Goal: Transaction & Acquisition: Book appointment/travel/reservation

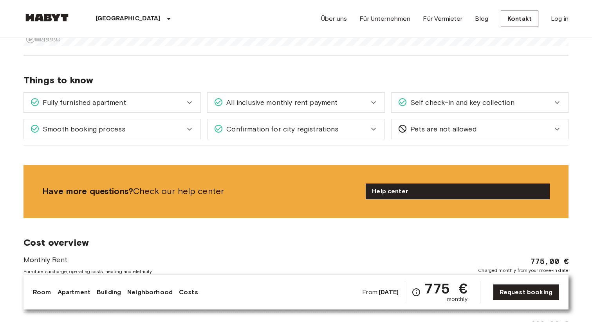
scroll to position [960, 0]
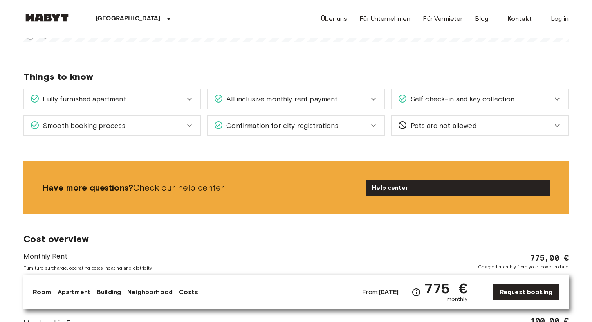
click at [190, 97] on icon at bounding box center [189, 98] width 9 height 9
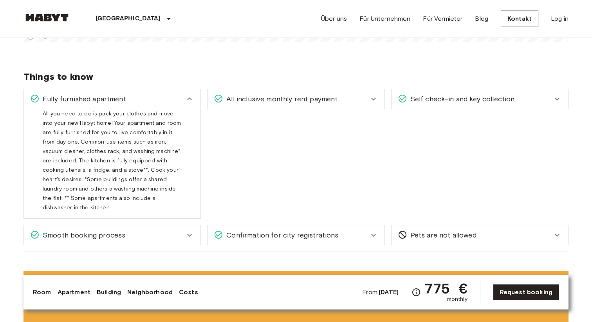
click at [190, 97] on icon at bounding box center [189, 98] width 9 height 9
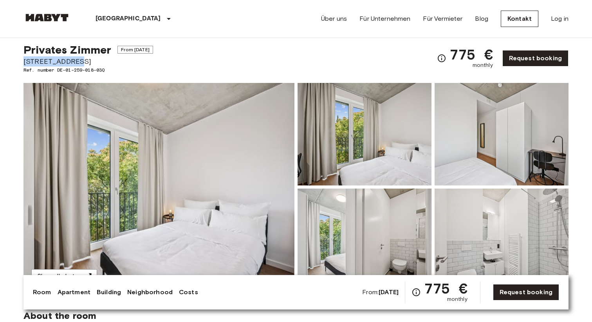
scroll to position [0, 0]
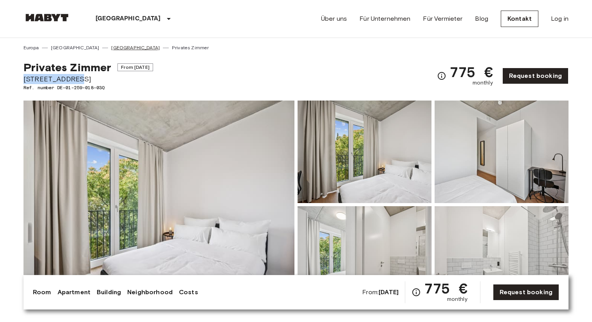
click at [111, 47] on link "[GEOGRAPHIC_DATA]" at bounding box center [135, 47] width 49 height 7
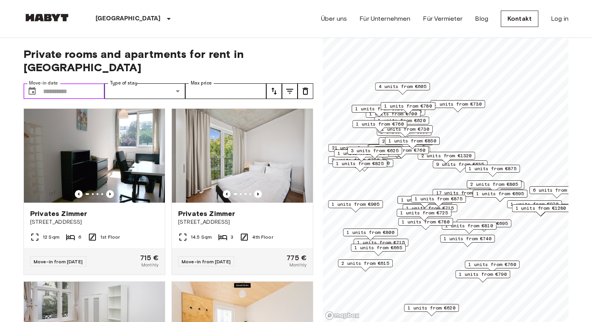
click at [78, 83] on input "Move-in date" at bounding box center [74, 91] width 62 height 16
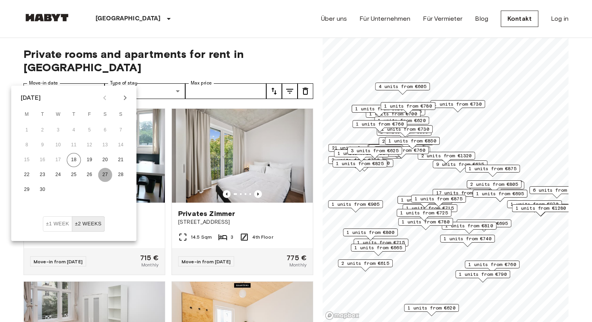
click at [104, 172] on button "27" at bounding box center [105, 175] width 14 height 14
type input "**********"
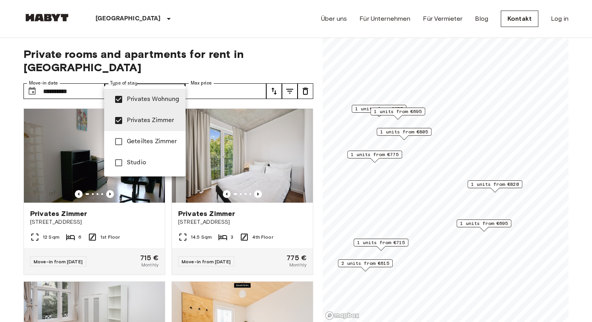
type input "**********"
click at [224, 80] on div at bounding box center [296, 161] width 592 height 322
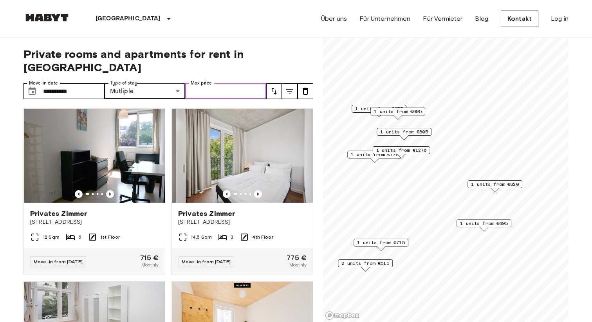
click at [242, 83] on input "Max price" at bounding box center [225, 91] width 81 height 16
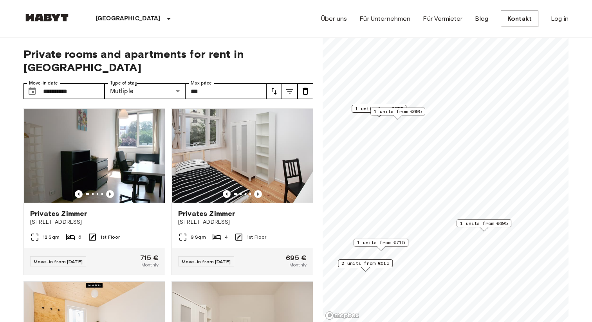
click at [268, 27] on div "Berlin Europa Amsterdam Berlin Brüssel Köln Dusseldorf Frankfurt Graz Hamburg L…" at bounding box center [296, 19] width 545 height 38
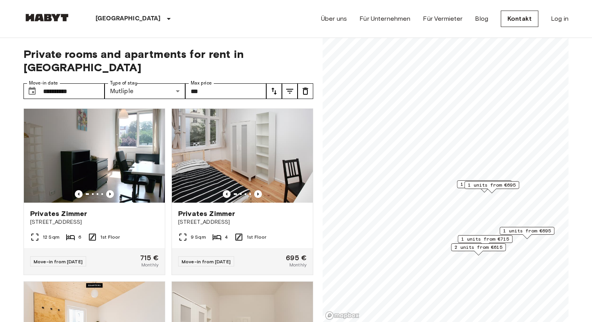
click at [477, 250] on span "2 units from €615" at bounding box center [479, 247] width 48 height 7
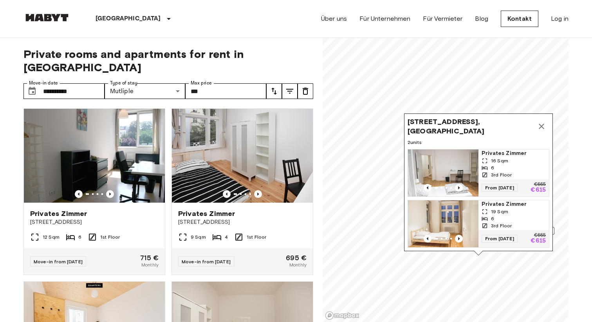
click at [436, 170] on img "Map marker" at bounding box center [443, 173] width 71 height 47
click at [248, 16] on div "Berlin Europa Amsterdam Berlin Brüssel Köln Dusseldorf Frankfurt Graz Hamburg L…" at bounding box center [296, 19] width 545 height 38
click at [459, 220] on img "Map marker" at bounding box center [443, 224] width 71 height 47
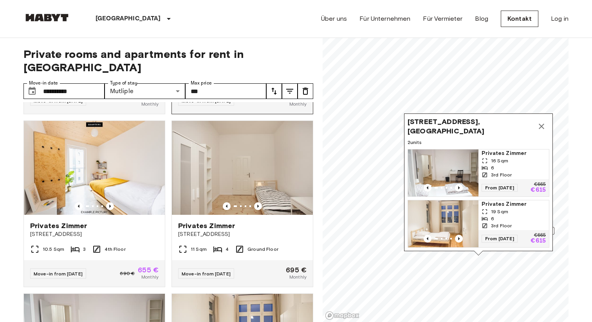
scroll to position [162, 0]
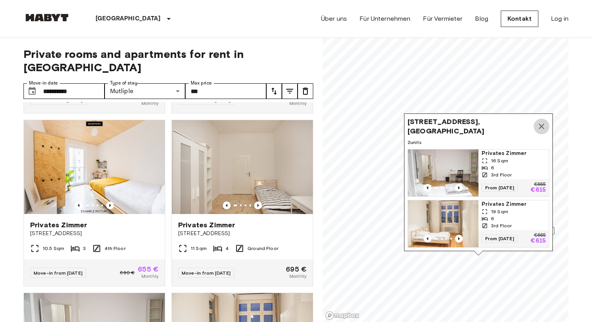
click at [542, 125] on icon "Map marker" at bounding box center [541, 126] width 9 height 9
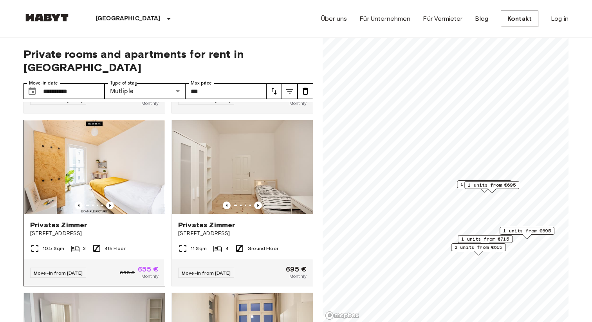
click at [103, 175] on img at bounding box center [94, 167] width 141 height 94
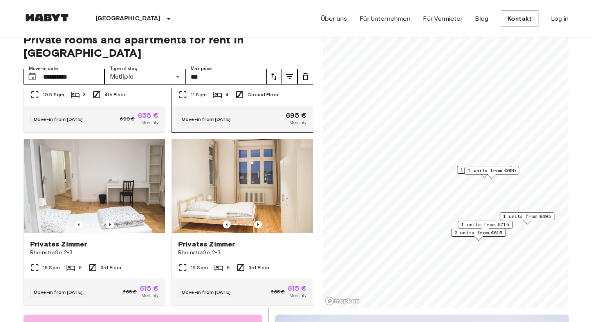
scroll to position [0, 0]
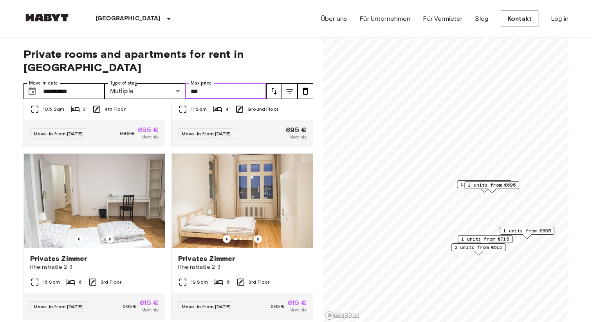
click at [217, 83] on input "***" at bounding box center [225, 91] width 81 height 16
type input "*"
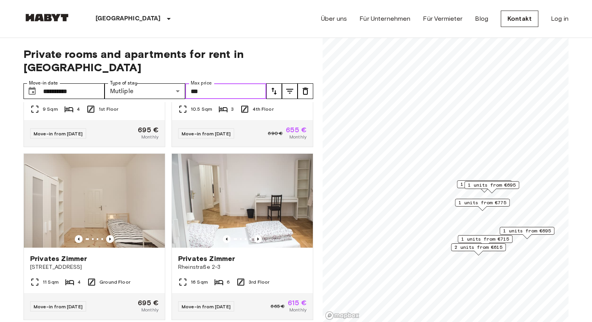
click at [531, 230] on span "1 units from €695" at bounding box center [527, 231] width 48 height 7
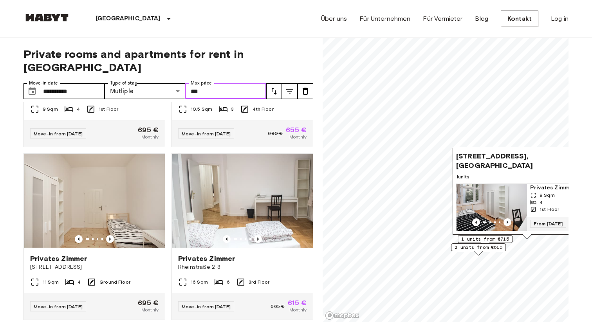
type input "***"
click at [494, 200] on img "Map marker" at bounding box center [492, 207] width 71 height 47
click at [237, 17] on div "Berlin Europa Amsterdam Berlin Brüssel Köln Dusseldorf Frankfurt Graz Hamburg L…" at bounding box center [296, 19] width 545 height 38
click at [479, 170] on div "Ratiborstraße 9, 10999 Berlin, GER" at bounding box center [527, 161] width 142 height 19
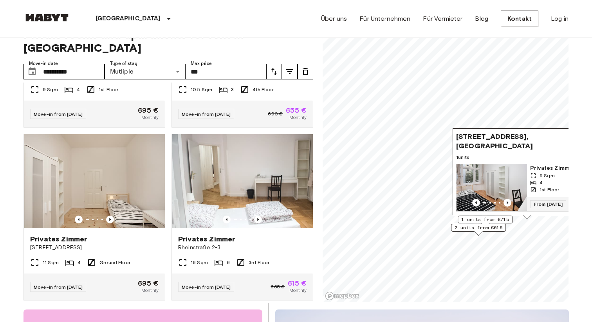
scroll to position [23, 0]
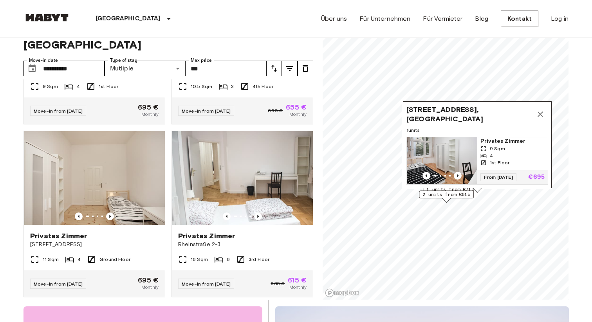
click at [540, 113] on icon "Map marker" at bounding box center [540, 114] width 9 height 9
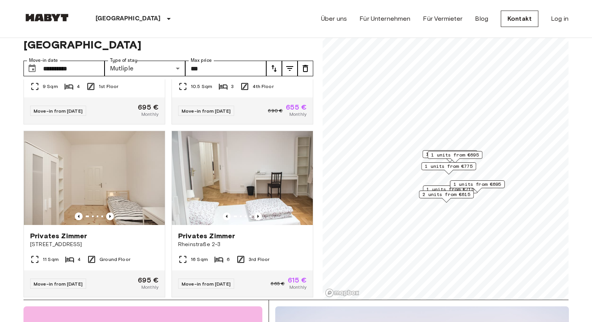
click at [445, 194] on span "2 units from €615" at bounding box center [447, 194] width 48 height 7
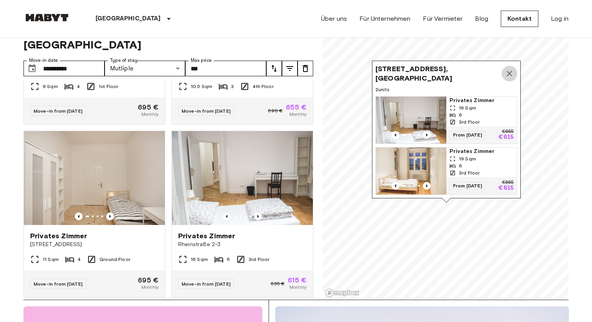
click at [509, 74] on icon "Map marker" at bounding box center [509, 73] width 5 height 5
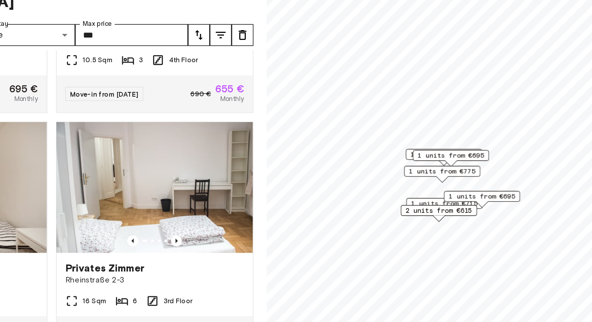
click at [424, 156] on div "1 units from €655" at bounding box center [450, 154] width 55 height 8
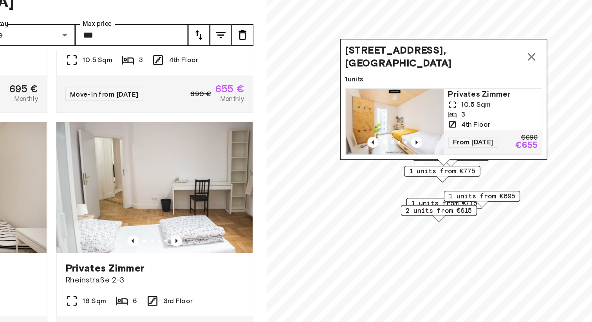
click at [512, 85] on icon "Map marker" at bounding box center [513, 84] width 9 height 9
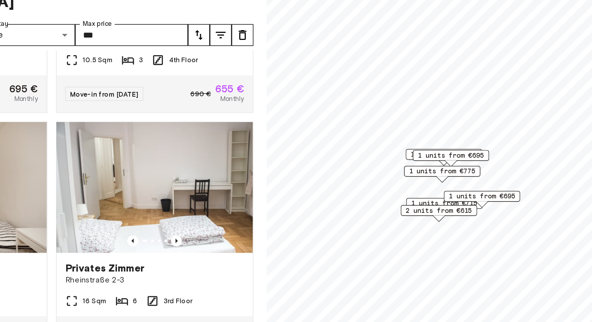
click at [434, 187] on span "1 units from €715" at bounding box center [451, 189] width 48 height 7
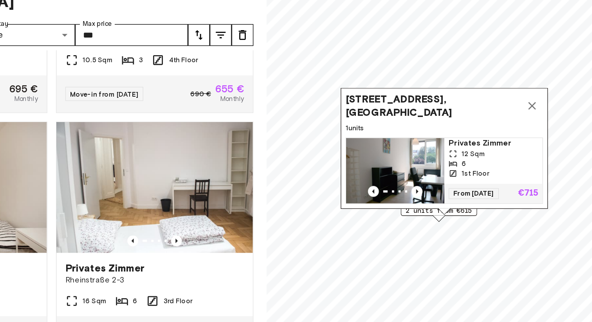
click at [423, 160] on img "Map marker" at bounding box center [415, 166] width 71 height 47
click at [513, 122] on icon "Map marker" at bounding box center [513, 119] width 9 height 9
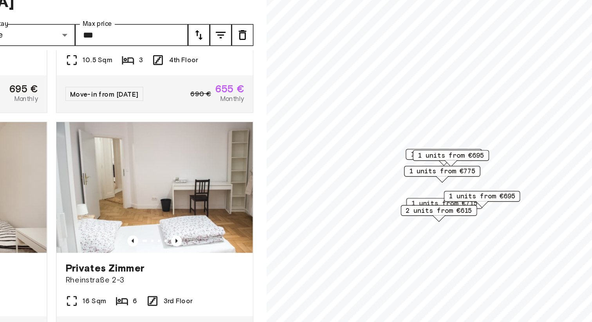
click at [447, 194] on span "2 units from €615" at bounding box center [447, 194] width 48 height 7
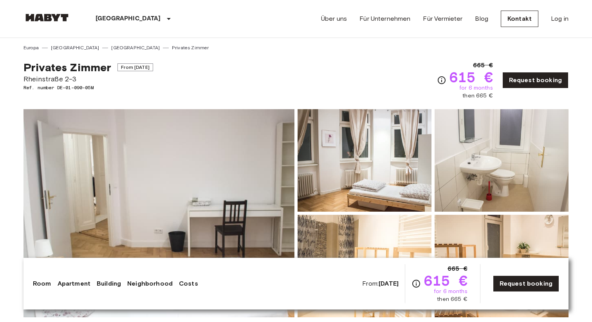
click at [223, 26] on div "[GEOGRAPHIC_DATA] [GEOGRAPHIC_DATA] [GEOGRAPHIC_DATA] [GEOGRAPHIC_DATA] [GEOGRA…" at bounding box center [296, 19] width 545 height 38
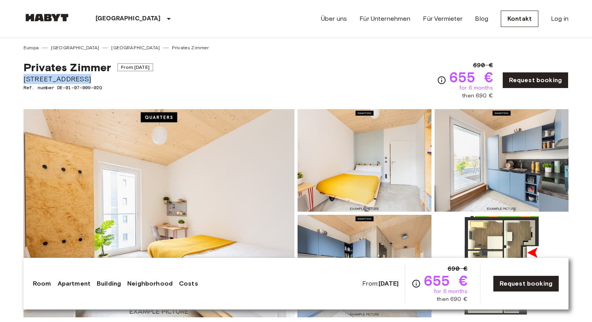
drag, startPoint x: 24, startPoint y: 81, endPoint x: 85, endPoint y: 81, distance: 61.1
click at [85, 81] on span "Müllerstraße 55A" at bounding box center [89, 79] width 130 height 10
copy span "Müllerstraße 55A"
